Goal: Check status: Check status

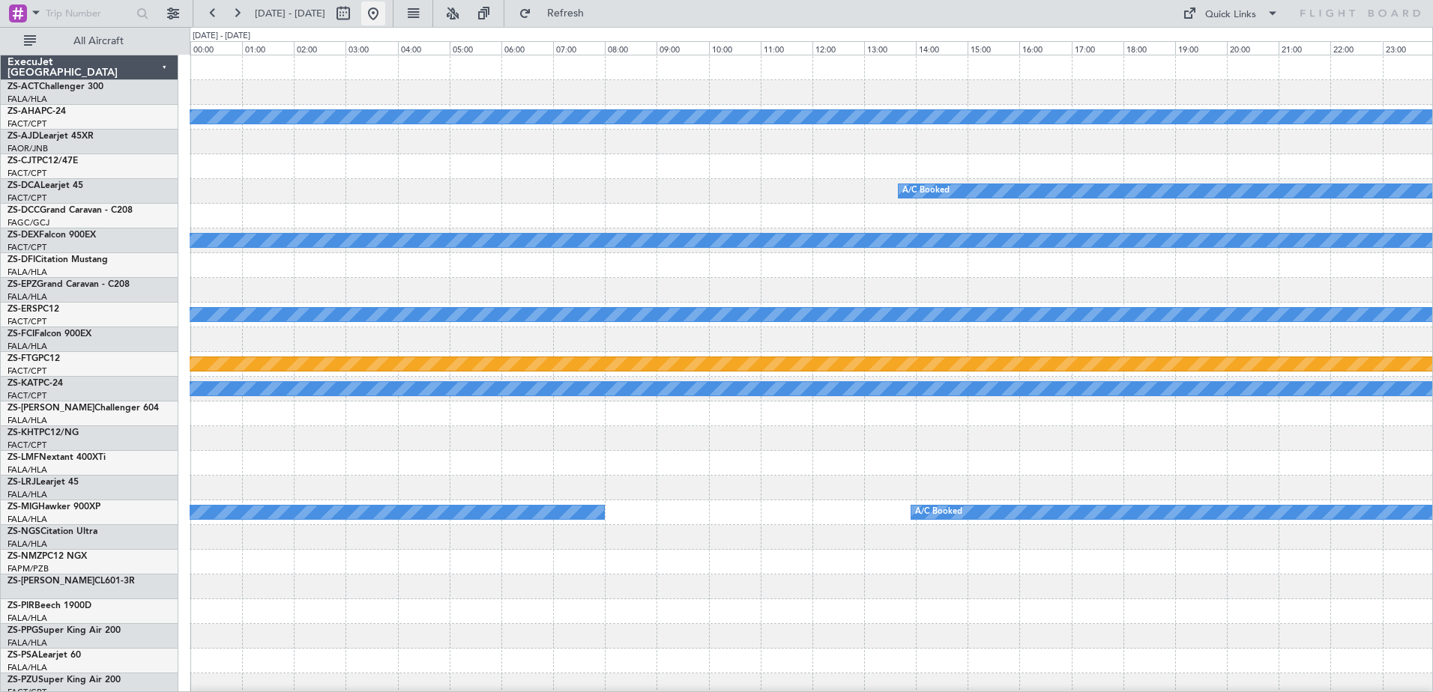
click at [385, 16] on button at bounding box center [373, 13] width 24 height 24
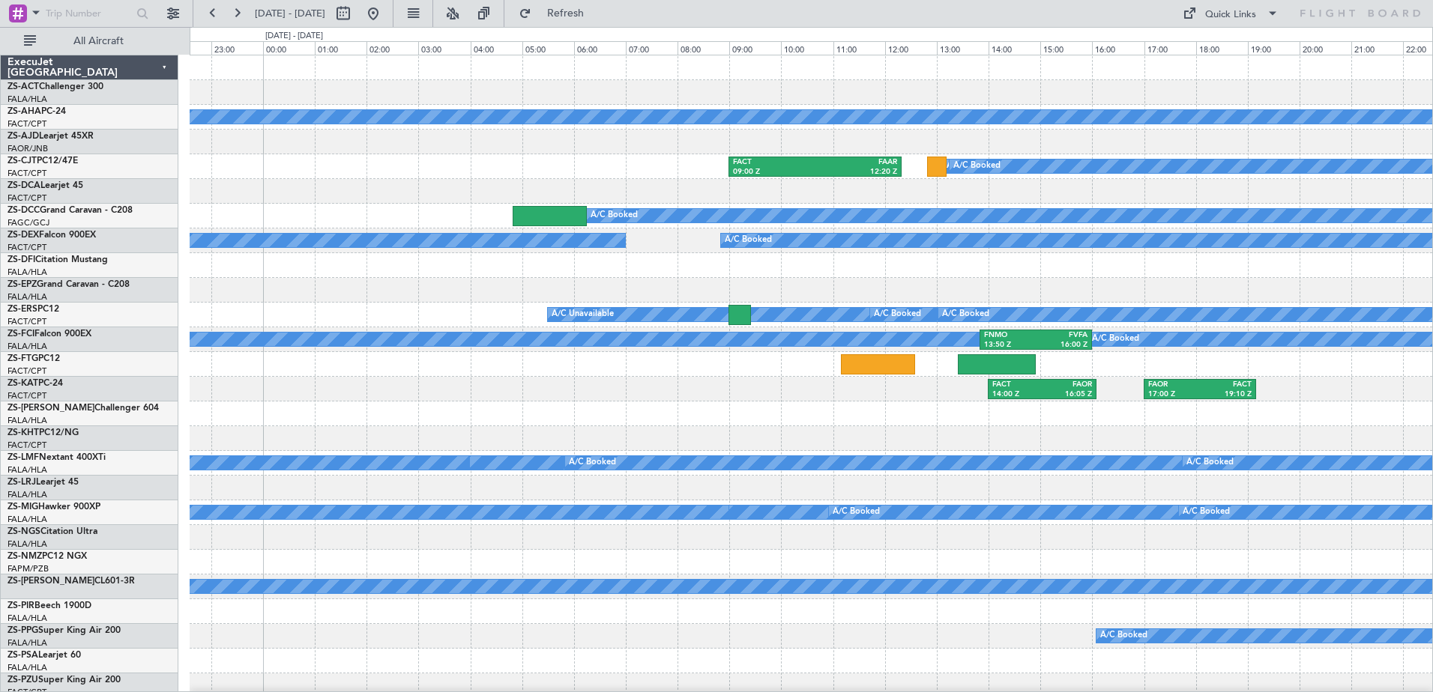
click at [414, 327] on div "Planned Maint FACT 09:00 Z FAAR 12:20 Z A/C Booked A/C Booked A/C Booked A/C Bo…" at bounding box center [811, 698] width 1242 height 1286
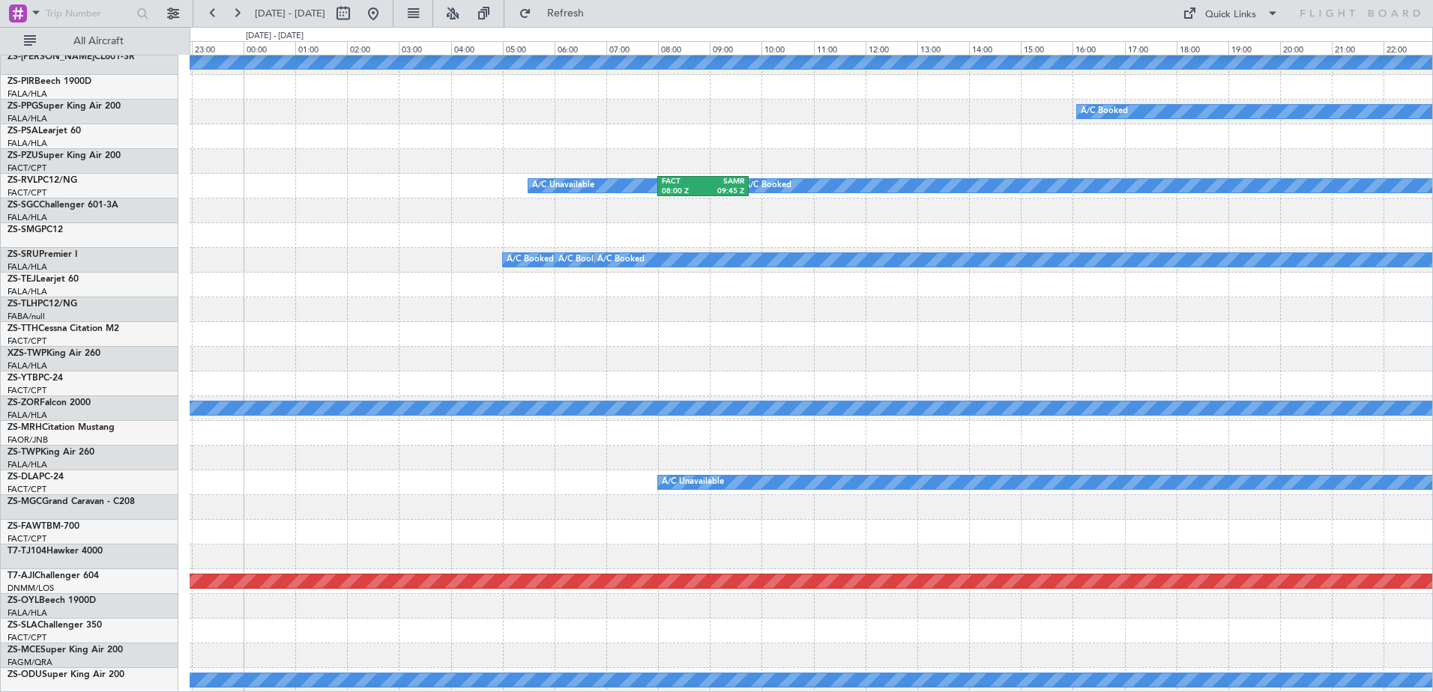
scroll to position [648, 0]
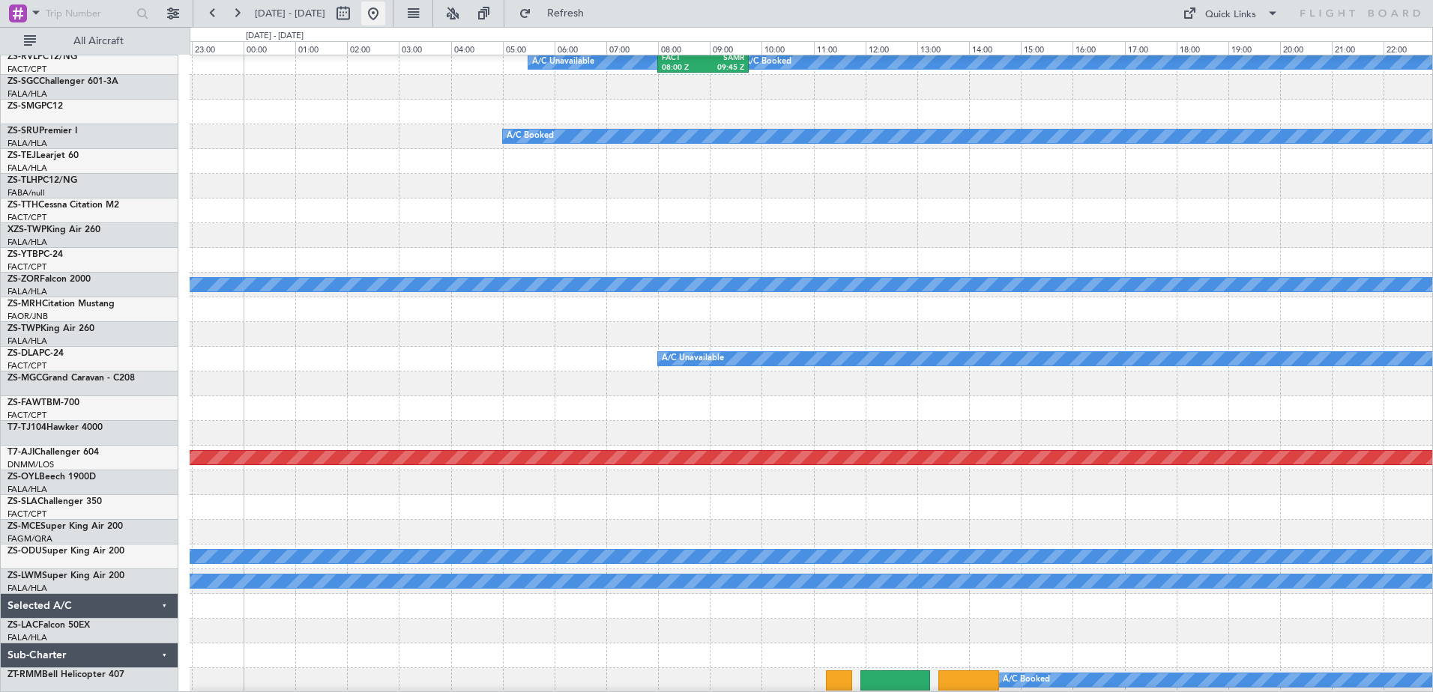
click at [385, 14] on button at bounding box center [373, 13] width 24 height 24
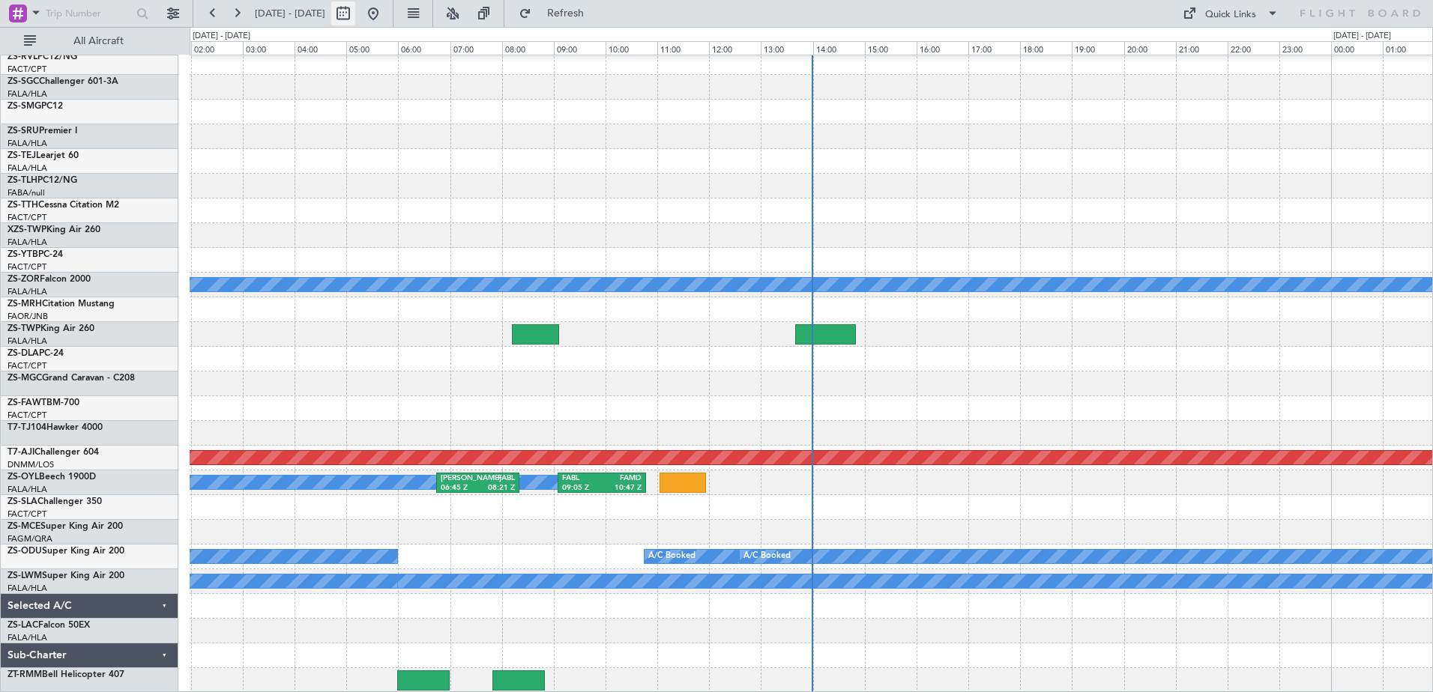
click at [355, 15] on button at bounding box center [343, 13] width 24 height 24
select select "10"
select select "2025"
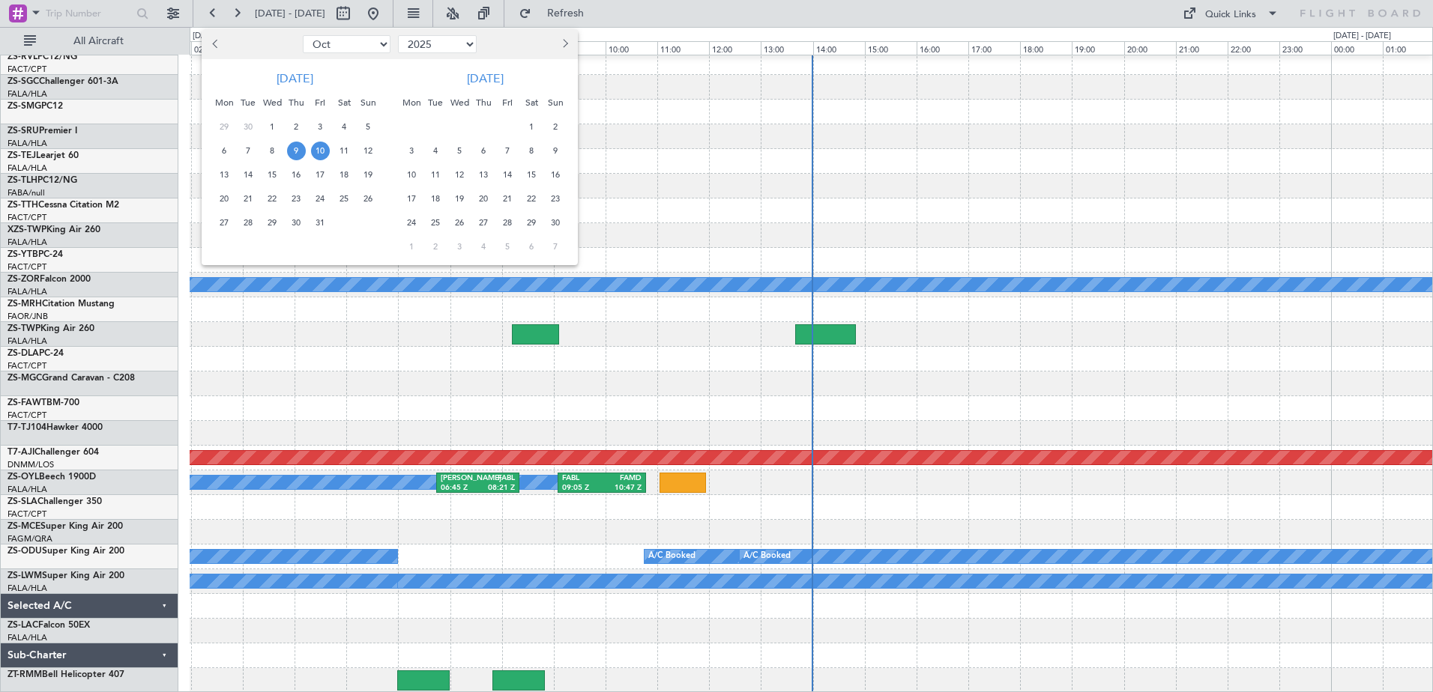
click at [318, 153] on span "10" at bounding box center [320, 151] width 19 height 19
click at [229, 172] on span "13" at bounding box center [224, 175] width 19 height 19
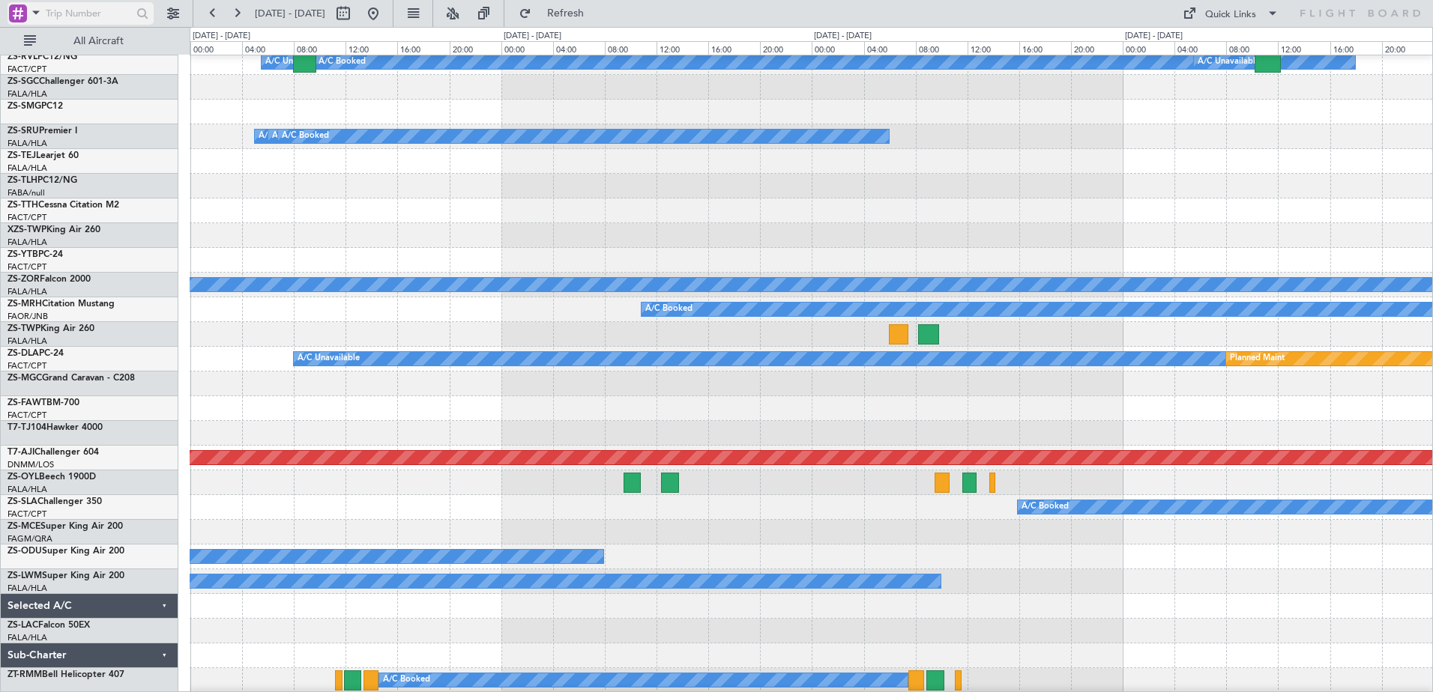
click at [94, 10] on input "text" at bounding box center [89, 13] width 86 height 22
click at [87, 40] on span "All Aircraft" at bounding box center [98, 41] width 119 height 10
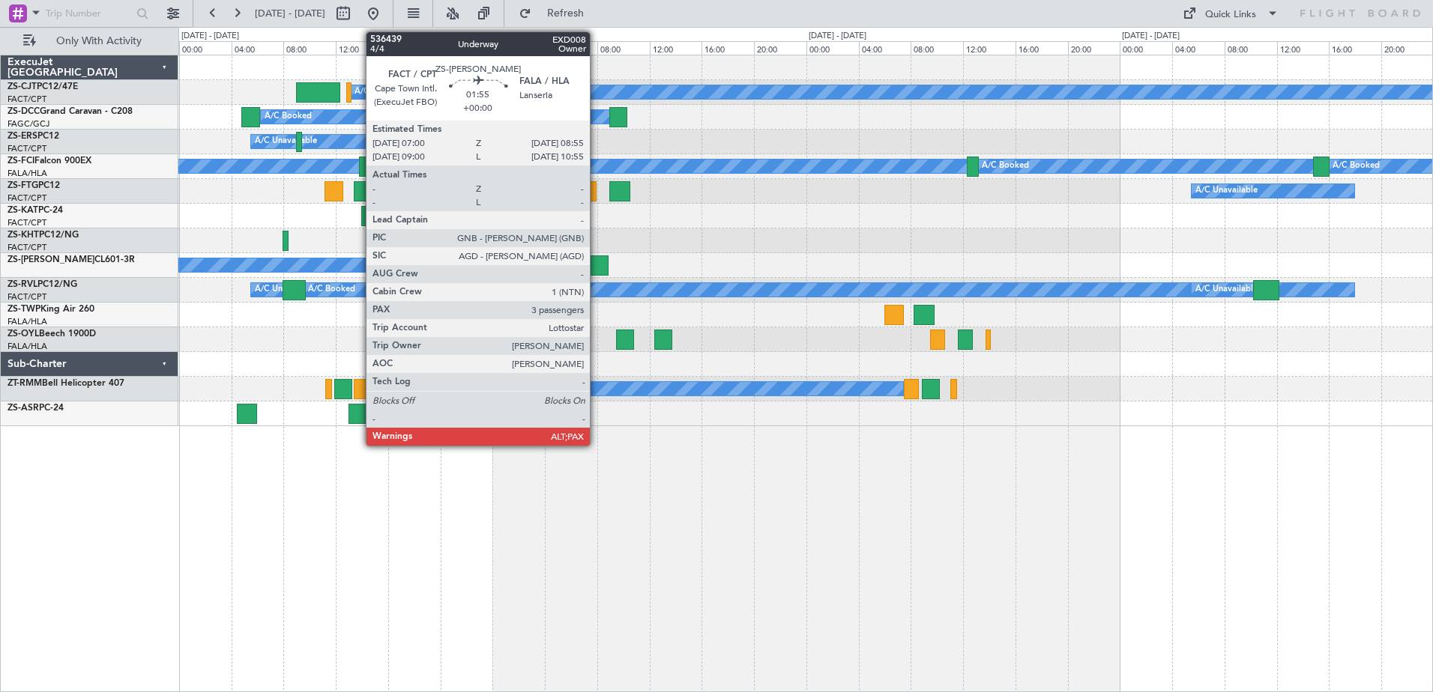
click at [596, 267] on div at bounding box center [595, 265] width 25 height 20
